Goal: Information Seeking & Learning: Learn about a topic

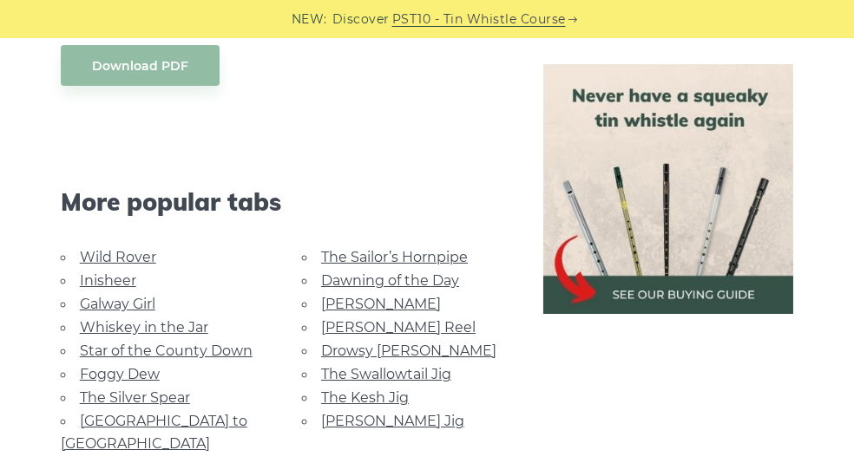
scroll to position [996, 0]
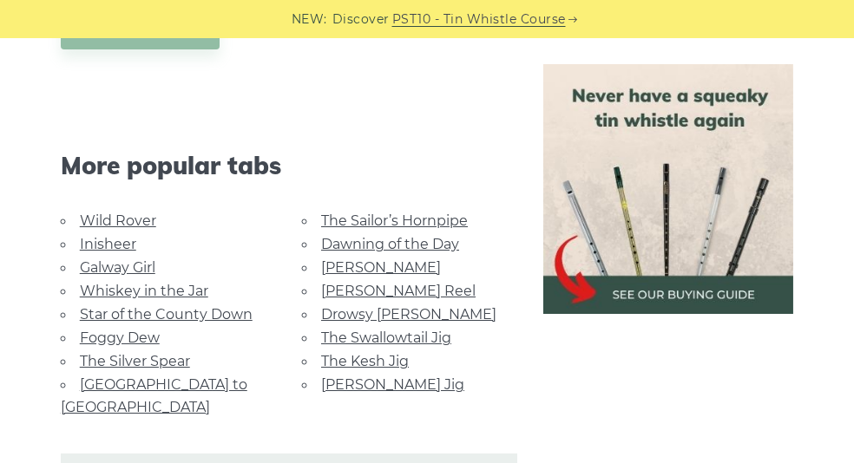
click at [121, 259] on link "Galway Girl" at bounding box center [117, 267] width 75 height 16
click at [340, 377] on link "[PERSON_NAME] Jig" at bounding box center [392, 385] width 143 height 16
click at [168, 283] on link "Whiskey in the Jar" at bounding box center [144, 291] width 128 height 16
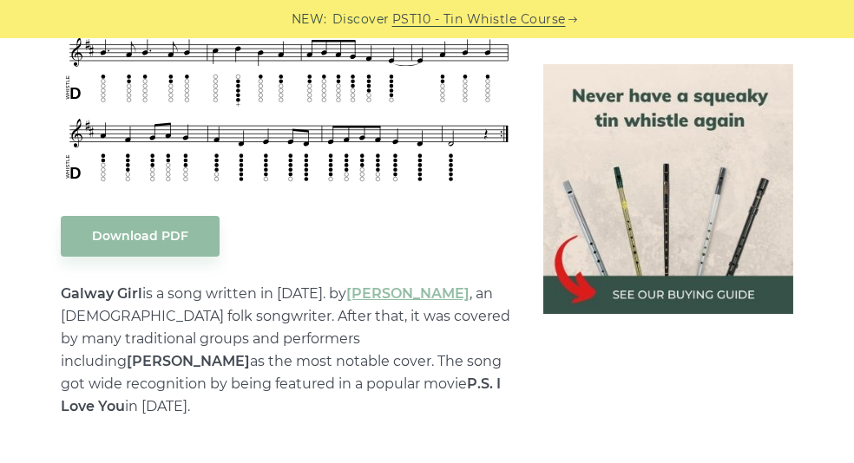
scroll to position [753, 0]
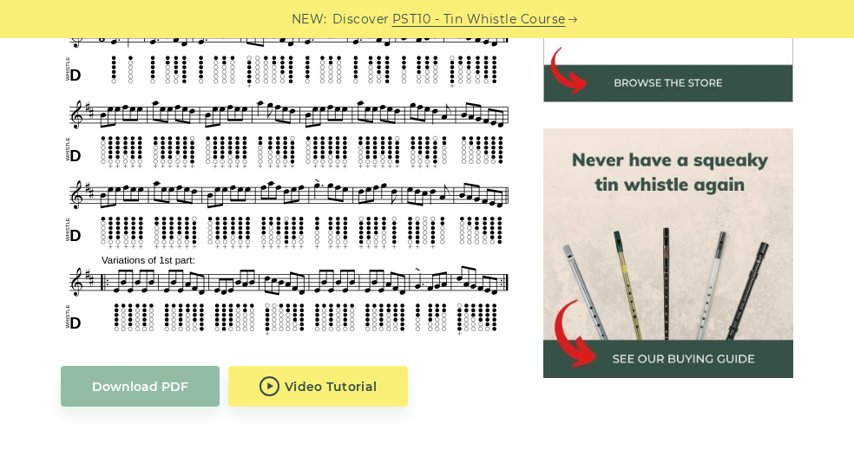
scroll to position [664, 0]
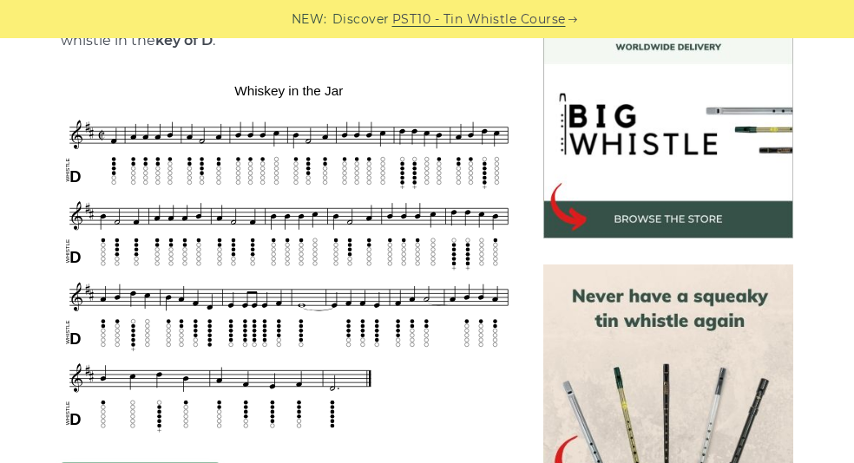
scroll to position [524, 0]
